Goal: Information Seeking & Learning: Learn about a topic

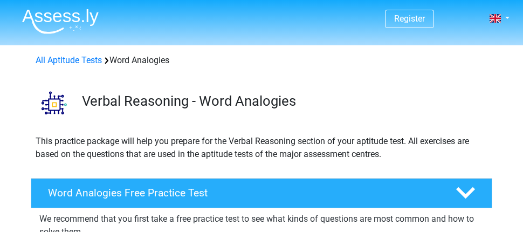
scroll to position [111, 0]
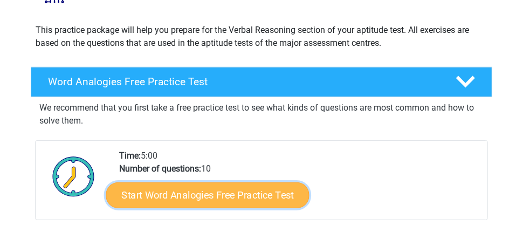
click at [259, 194] on link "Start Word Analogies Free Practice Test" at bounding box center [207, 195] width 203 height 26
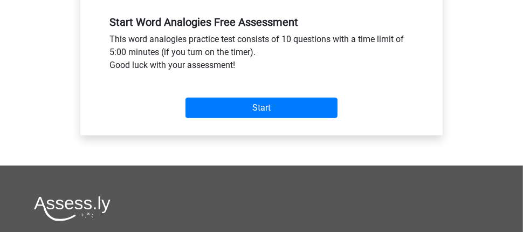
scroll to position [402, 0]
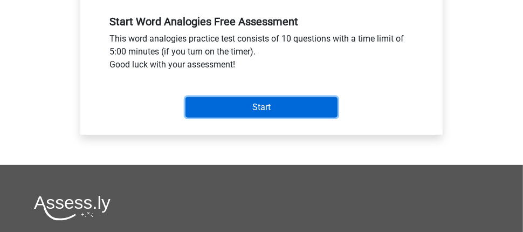
click at [256, 99] on input "Start" at bounding box center [261, 107] width 152 height 20
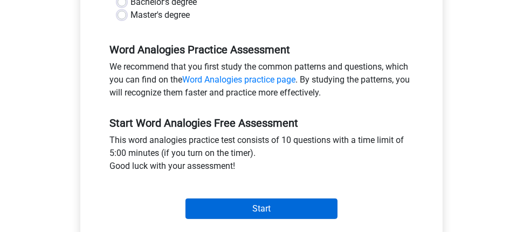
scroll to position [307, 0]
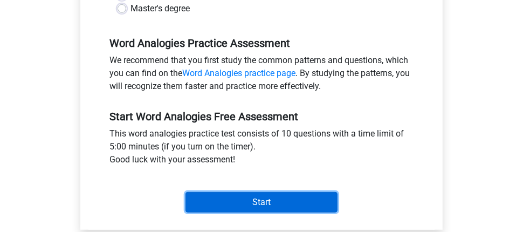
click at [236, 197] on input "Start" at bounding box center [261, 202] width 152 height 20
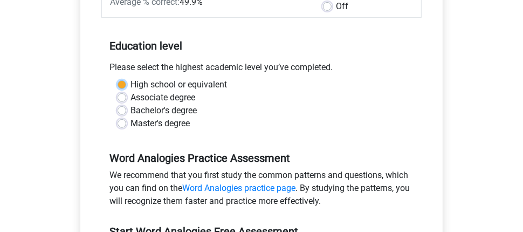
scroll to position [192, 0]
